Goal: Information Seeking & Learning: Find specific fact

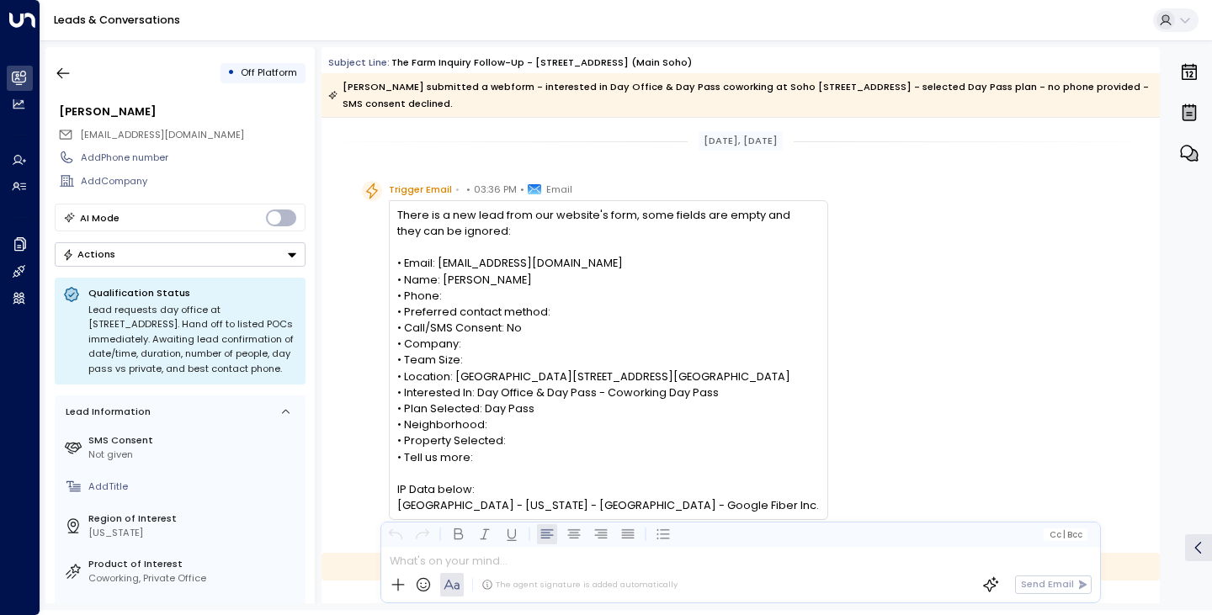
scroll to position [207, 0]
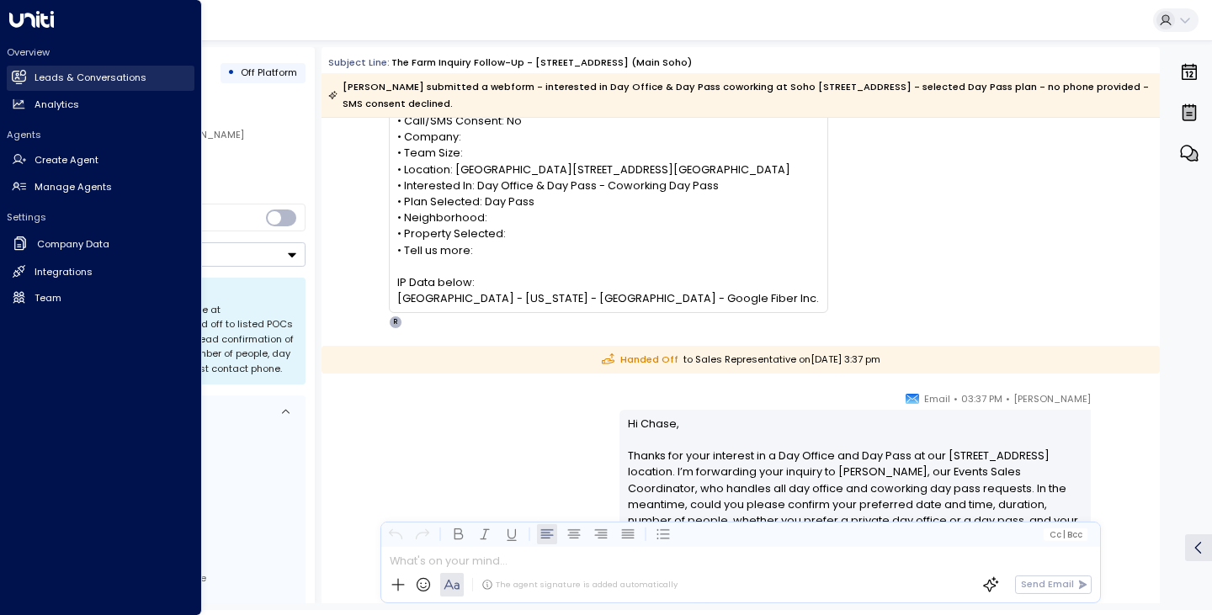
click at [95, 87] on link "Leads & Conversations Leads & Conversations" at bounding box center [101, 78] width 188 height 25
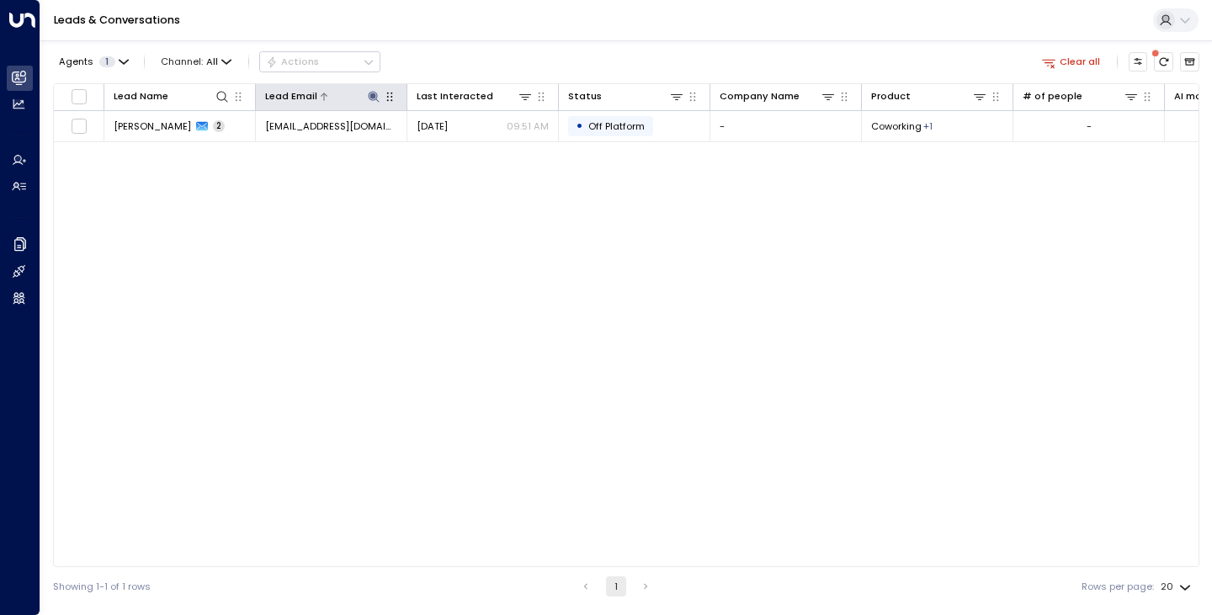
click at [371, 97] on icon at bounding box center [373, 96] width 11 height 11
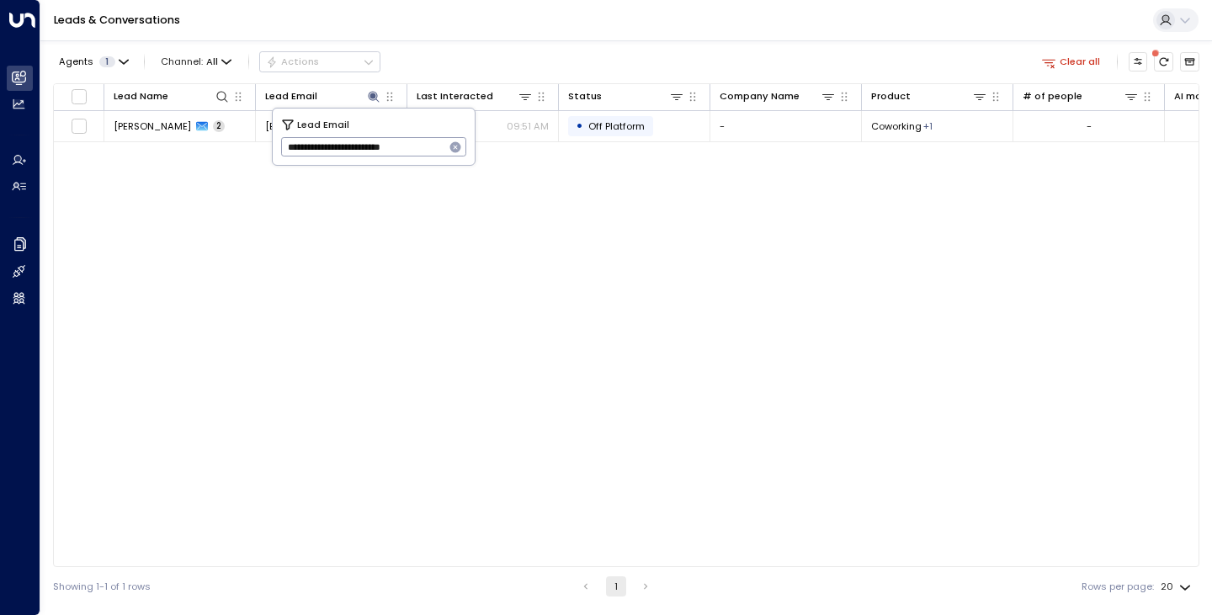
click at [458, 148] on icon "button" at bounding box center [455, 147] width 11 height 11
click at [439, 152] on input "text" at bounding box center [374, 148] width 186 height 28
paste input "**********"
type input "**********"
click at [422, 247] on div "Lead Name Lead Email Last Interacted Status Company Name Product # of people AI…" at bounding box center [626, 325] width 1146 height 484
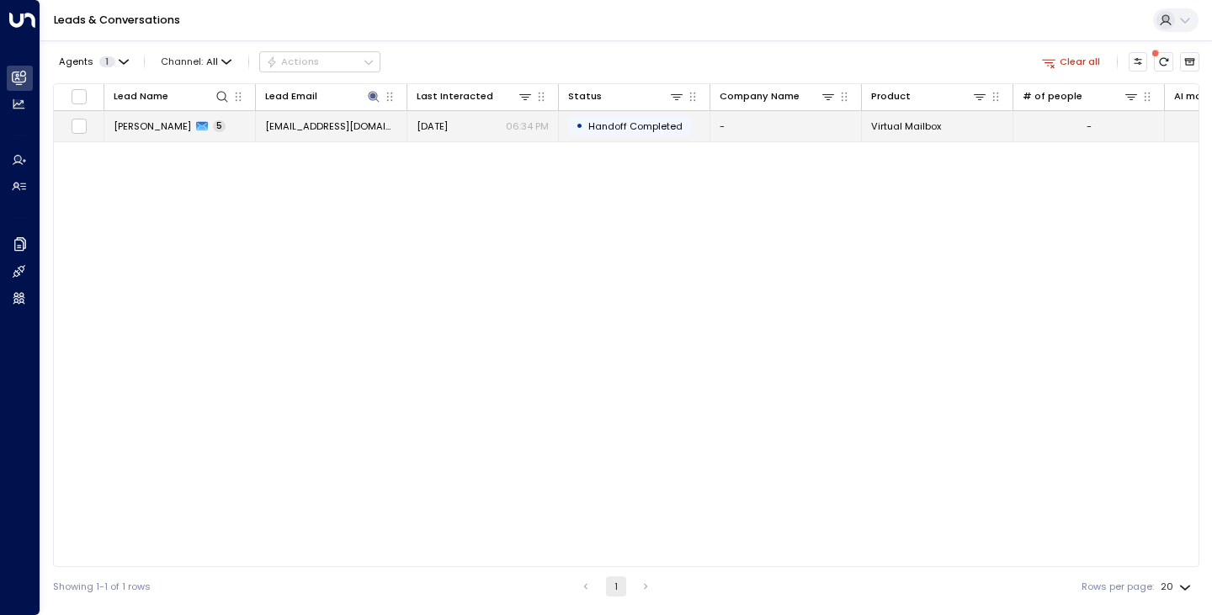
click at [134, 124] on span "[PERSON_NAME]" at bounding box center [152, 125] width 77 height 13
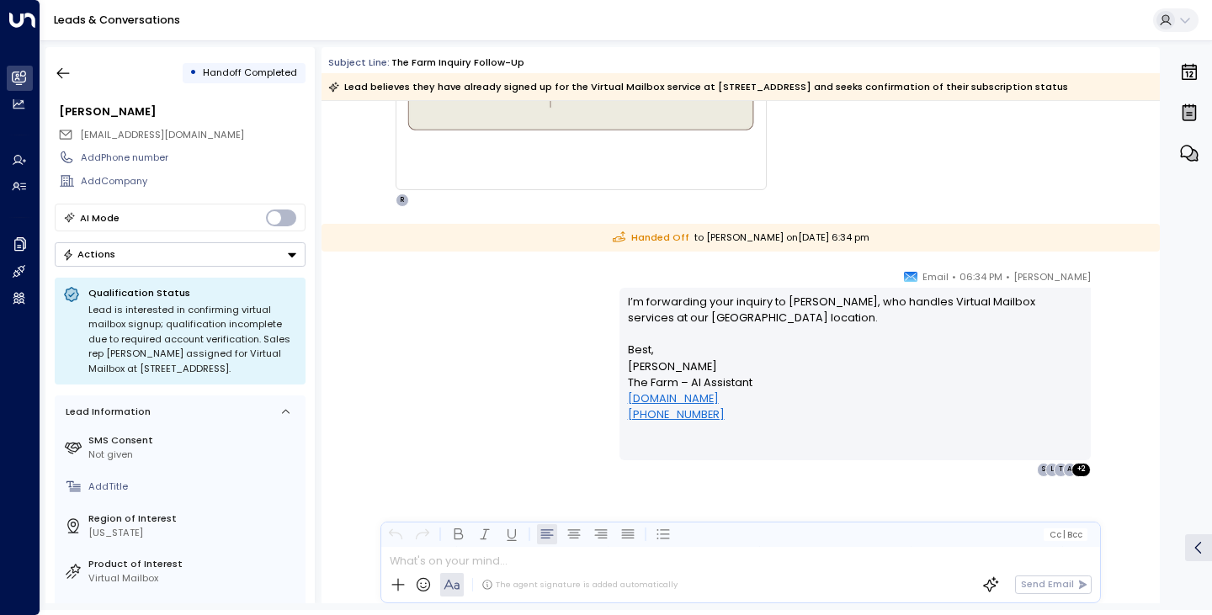
click at [454, 345] on div "[PERSON_NAME] • 06:34 PM • Email I’m forwarding your inquiry to [PERSON_NAME], …" at bounding box center [740, 372] width 767 height 208
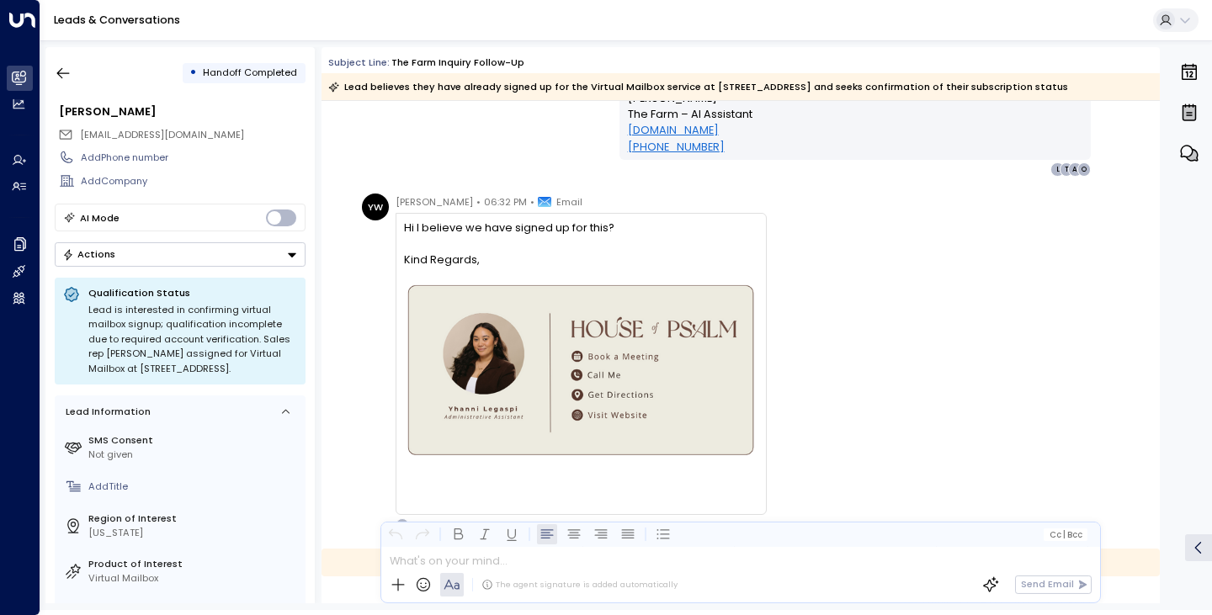
scroll to position [1004, 0]
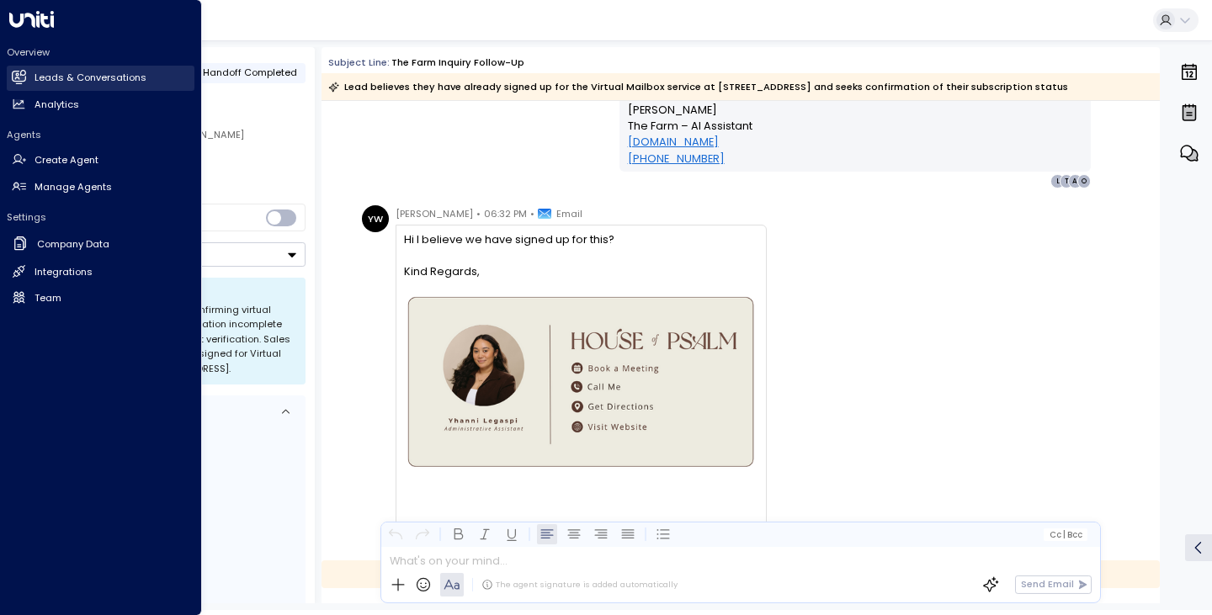
click at [55, 82] on h2 "Leads & Conversations" at bounding box center [91, 78] width 112 height 14
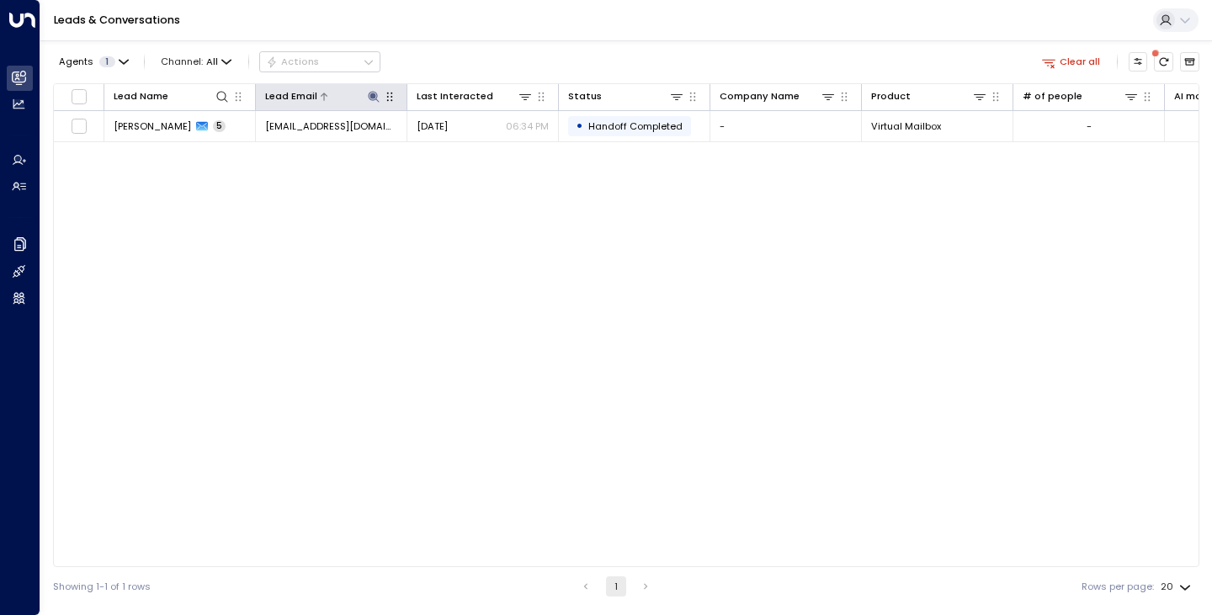
click at [375, 94] on icon at bounding box center [373, 96] width 13 height 13
click at [454, 150] on icon "button" at bounding box center [455, 147] width 11 height 11
click at [427, 146] on input "text" at bounding box center [374, 148] width 186 height 28
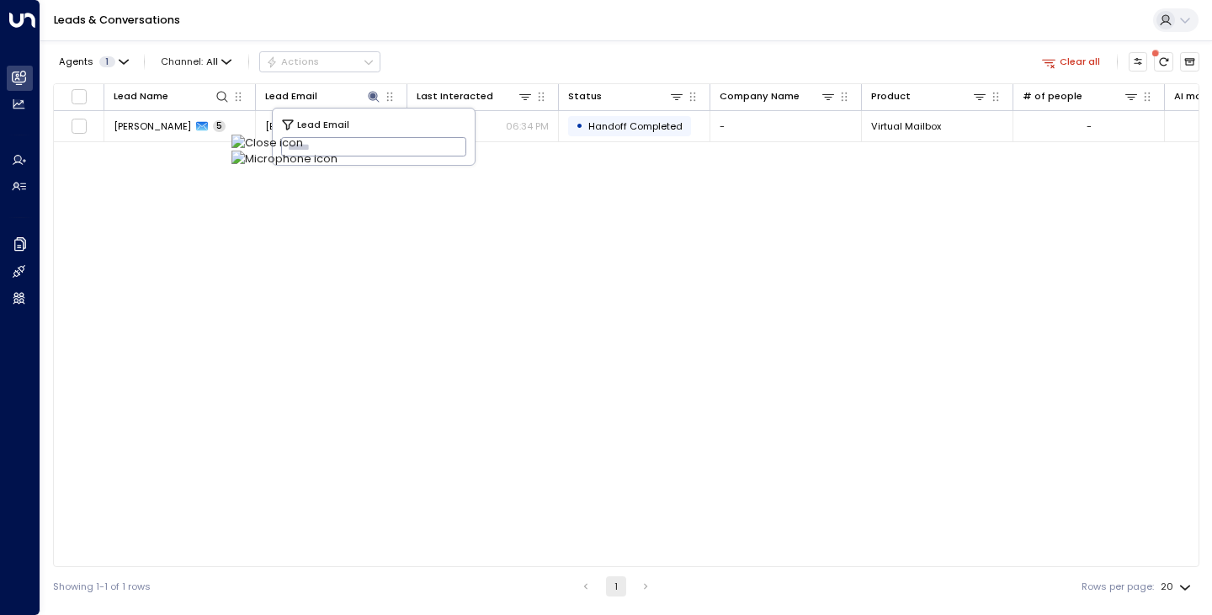
paste input "**********"
type input "**********"
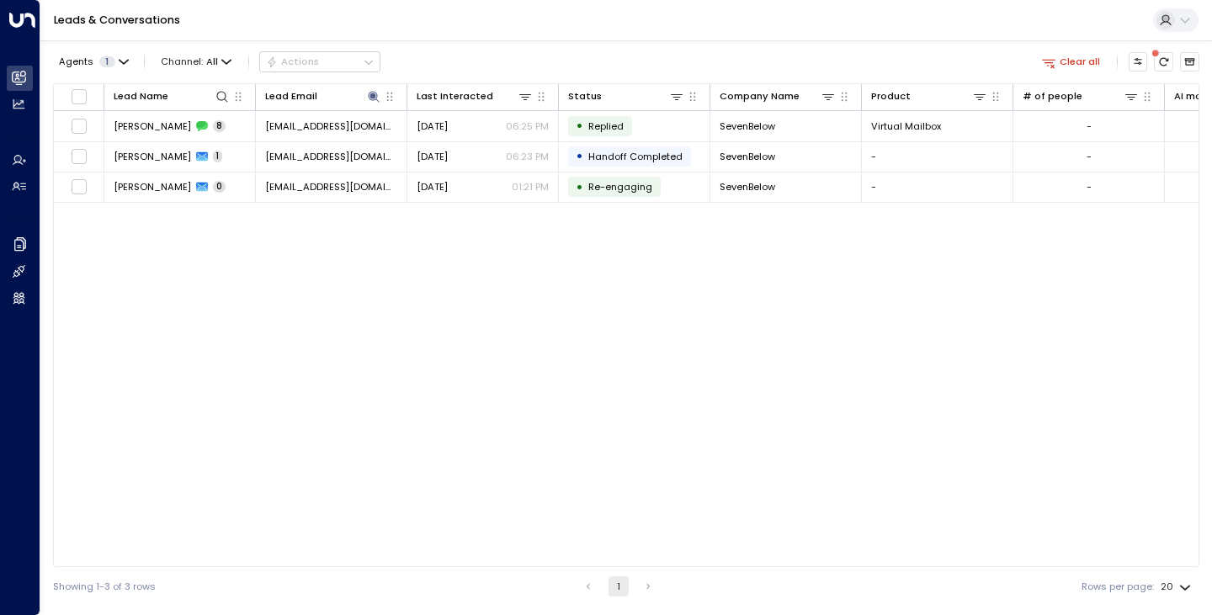
click at [270, 302] on div "Lead Name Lead Email Last Interacted Status Company Name Product # of people AI…" at bounding box center [626, 325] width 1146 height 484
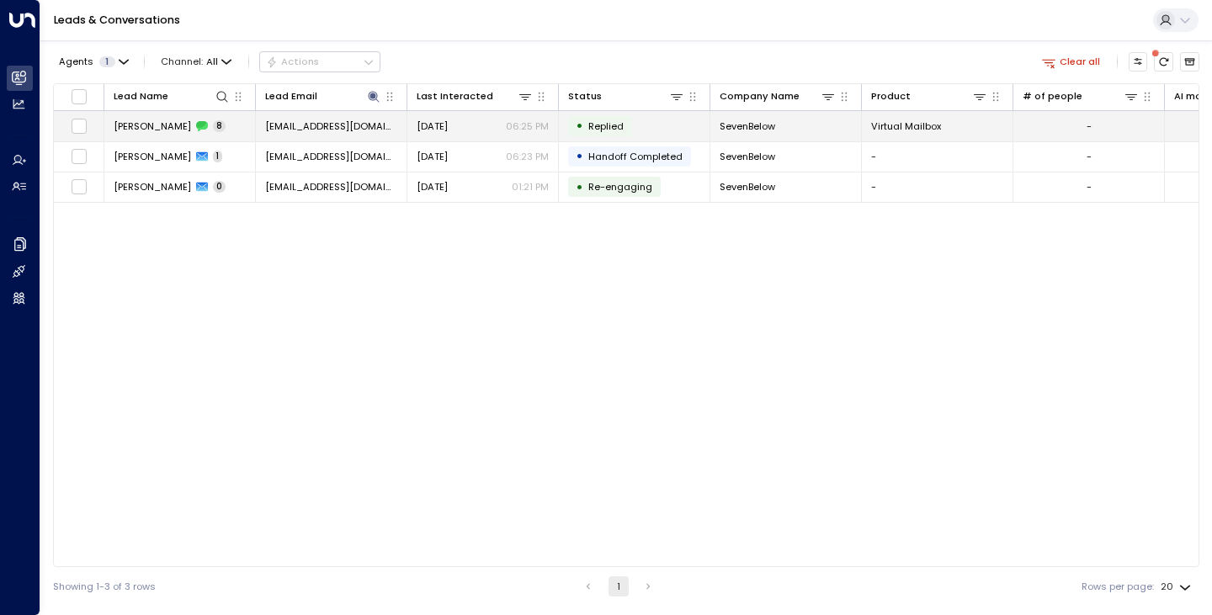
click at [145, 132] on span "[PERSON_NAME]" at bounding box center [152, 125] width 77 height 13
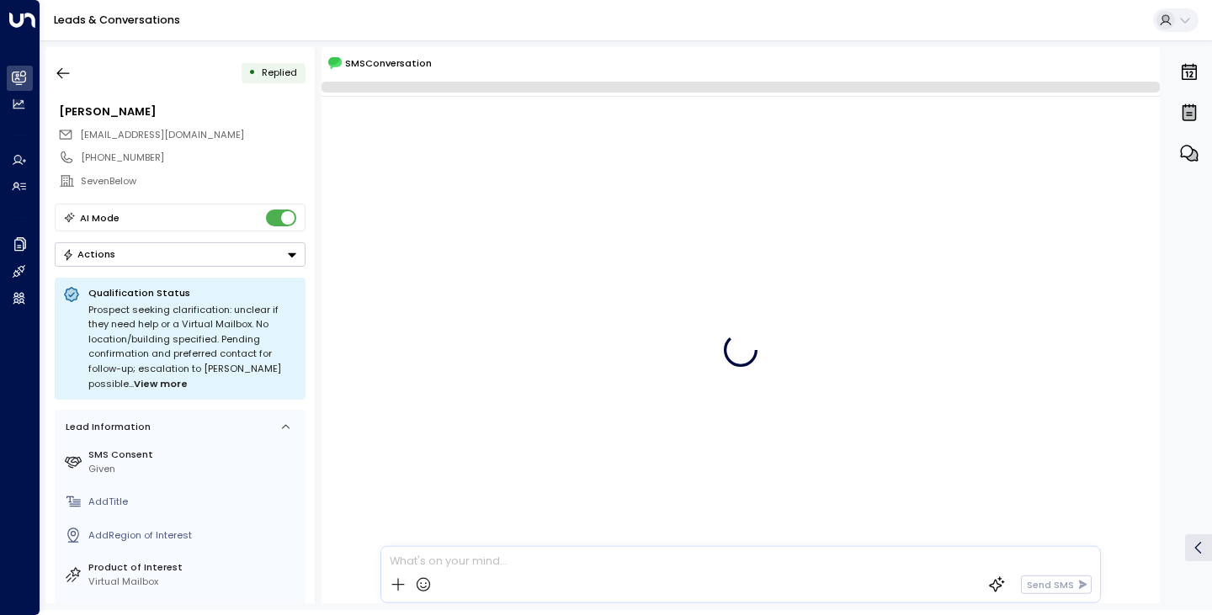
scroll to position [464, 0]
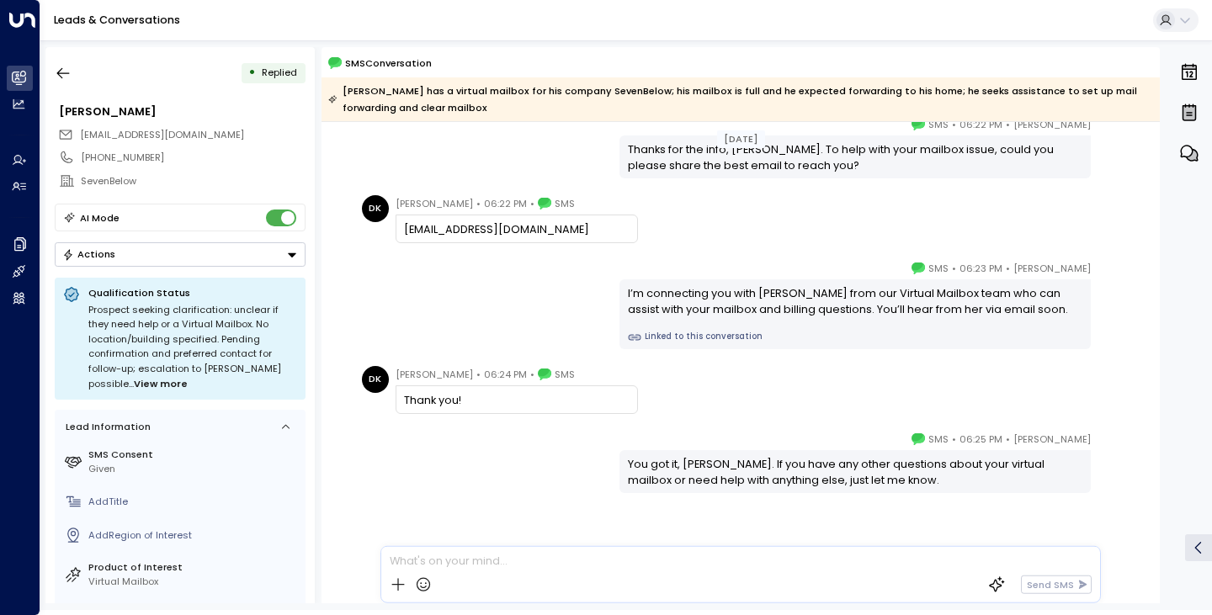
click at [369, 266] on div "[PERSON_NAME] • 06:23 PM • SMS I’m connecting you with [PERSON_NAME] from our V…" at bounding box center [740, 304] width 767 height 89
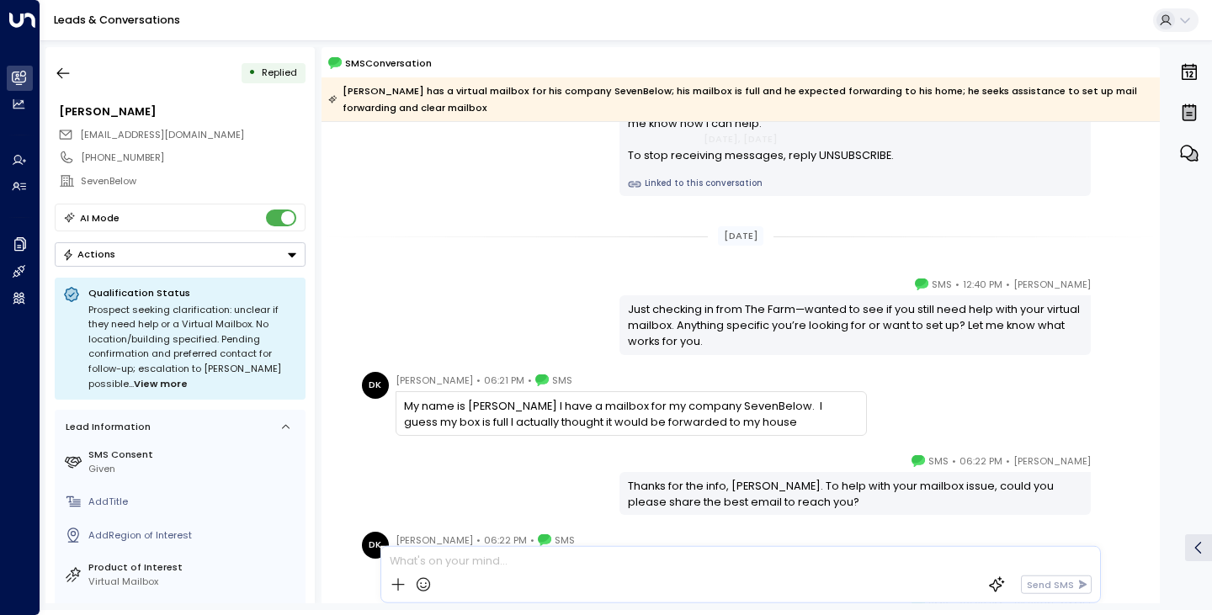
scroll to position [135, 0]
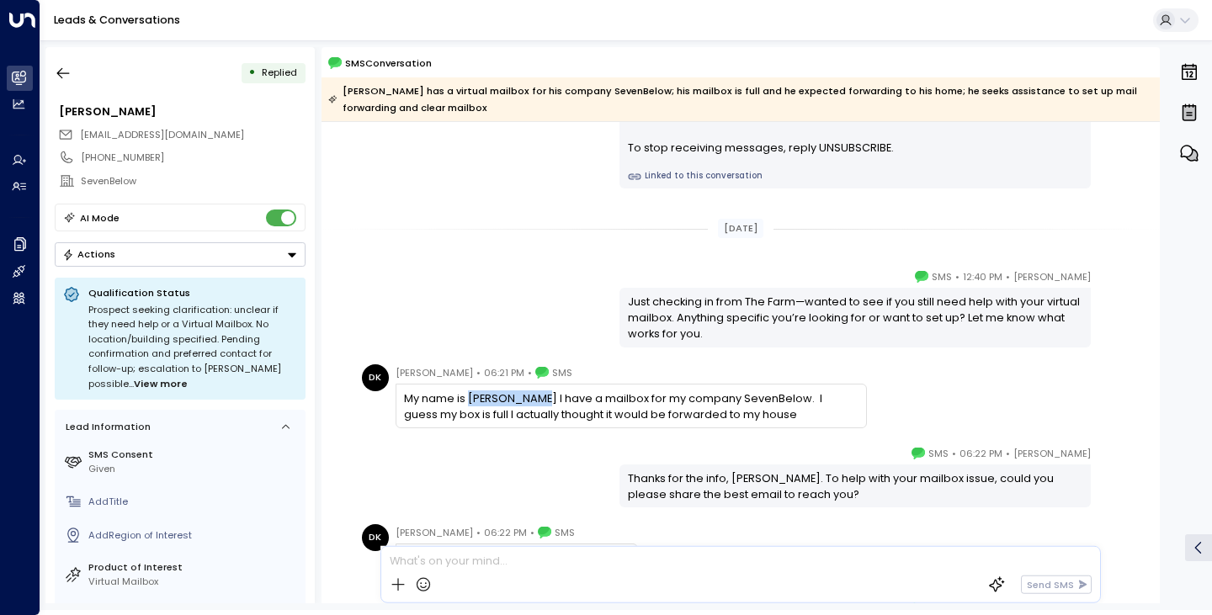
drag, startPoint x: 540, startPoint y: 395, endPoint x: 470, endPoint y: 397, distance: 70.7
click at [470, 397] on div "My name is [PERSON_NAME] I have a mailbox for my company SevenBelow. I guess my…" at bounding box center [631, 406] width 454 height 32
copy div "[PERSON_NAME]"
